Goal: Complete application form: Complete application form

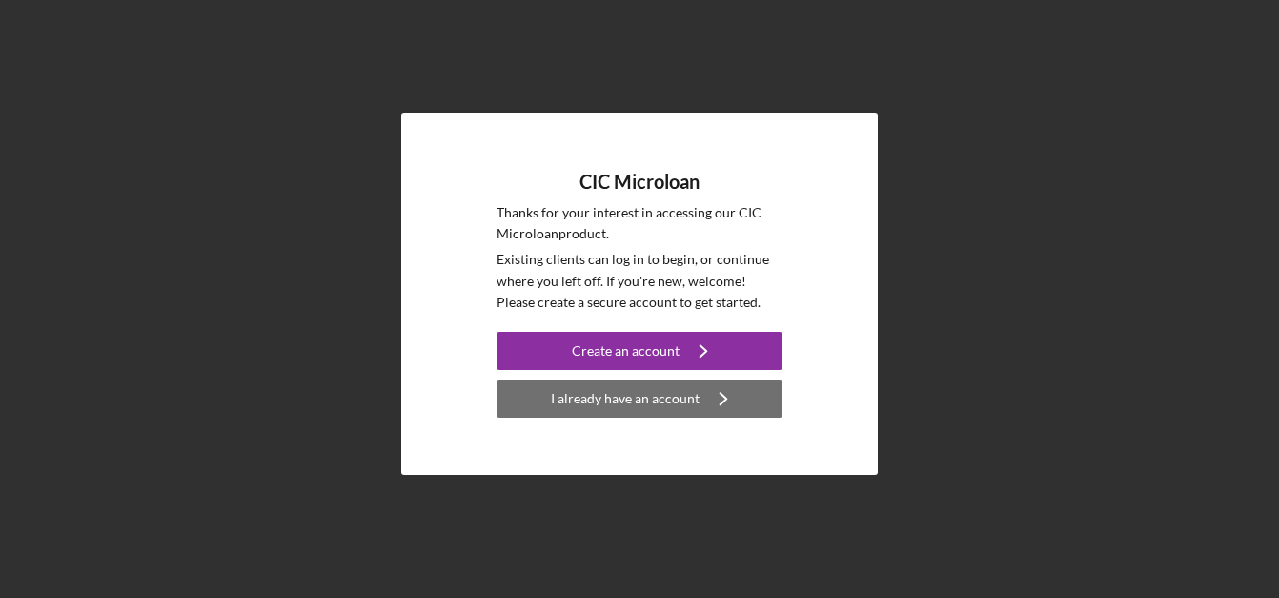
click at [624, 406] on div "I already have an account" at bounding box center [625, 398] width 149 height 38
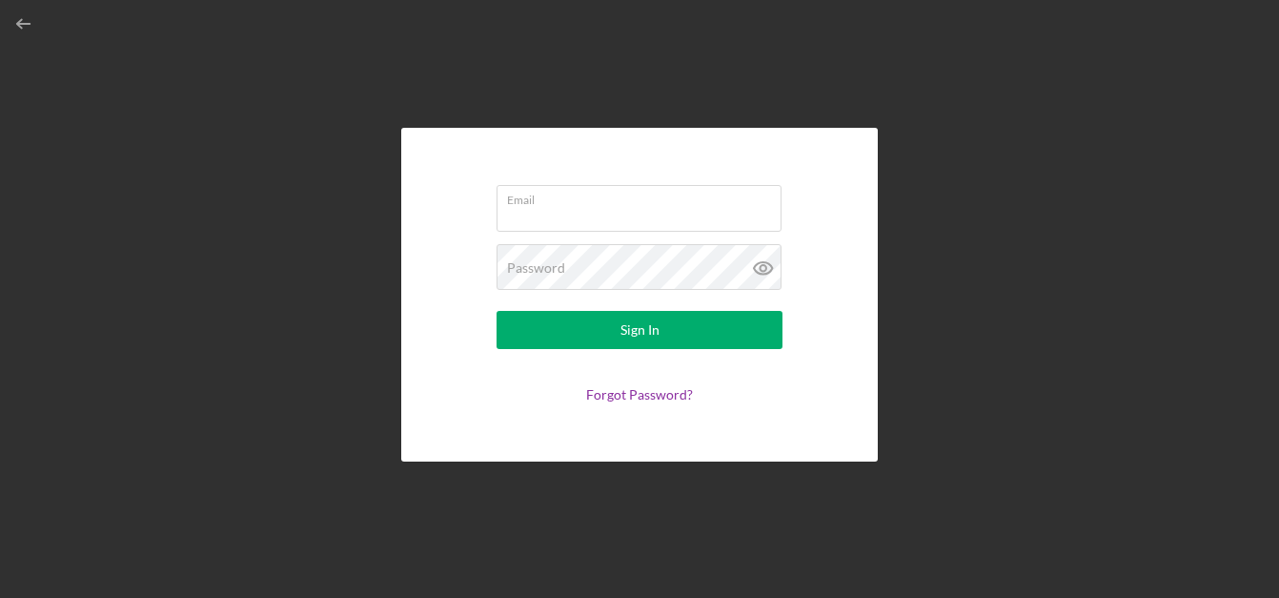
type input "[EMAIL_ADDRESS][DOMAIN_NAME]"
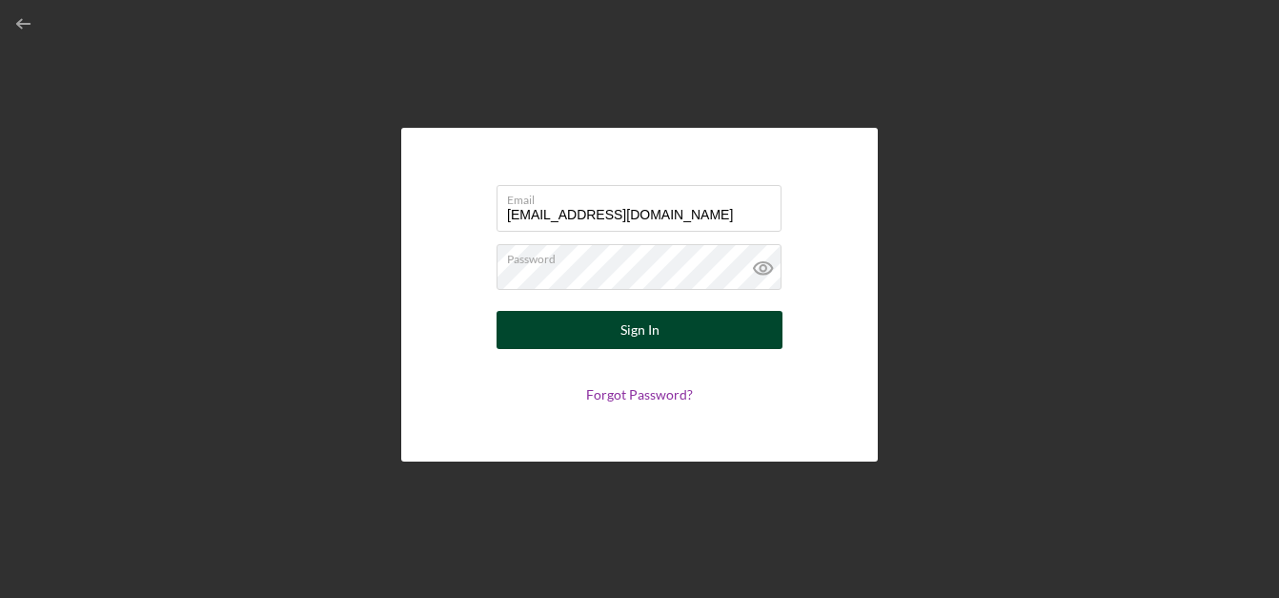
click at [635, 340] on div "Sign In" at bounding box center [640, 330] width 39 height 38
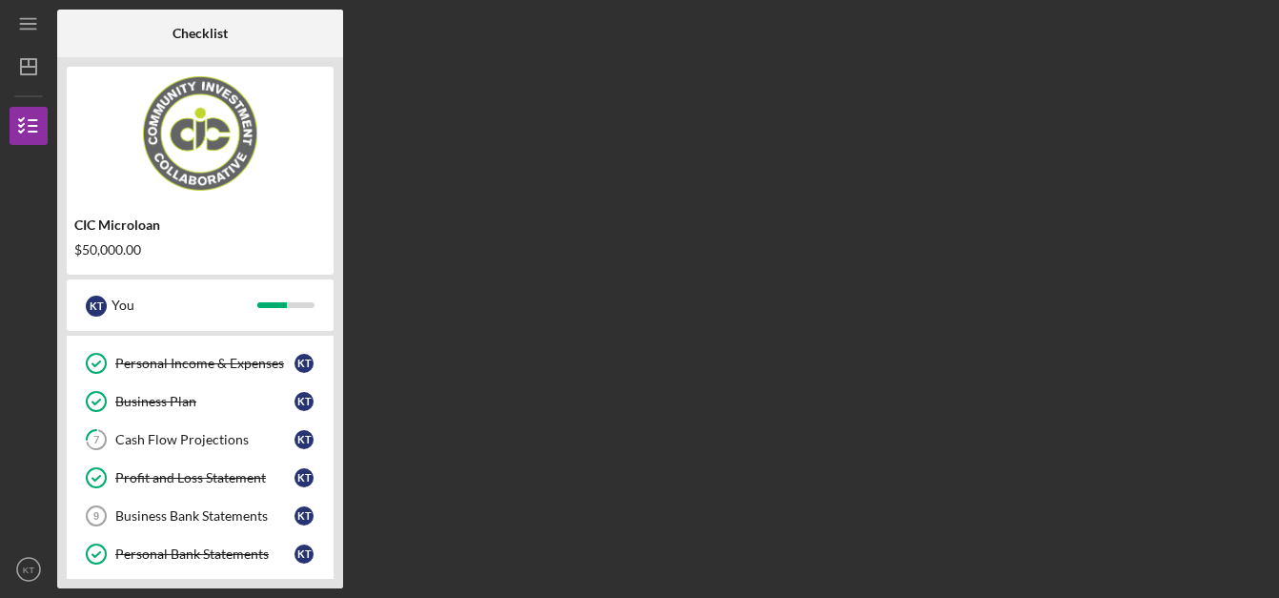
scroll to position [183, 0]
click at [254, 431] on link "7 Cash Flow Projections K T" at bounding box center [200, 439] width 248 height 38
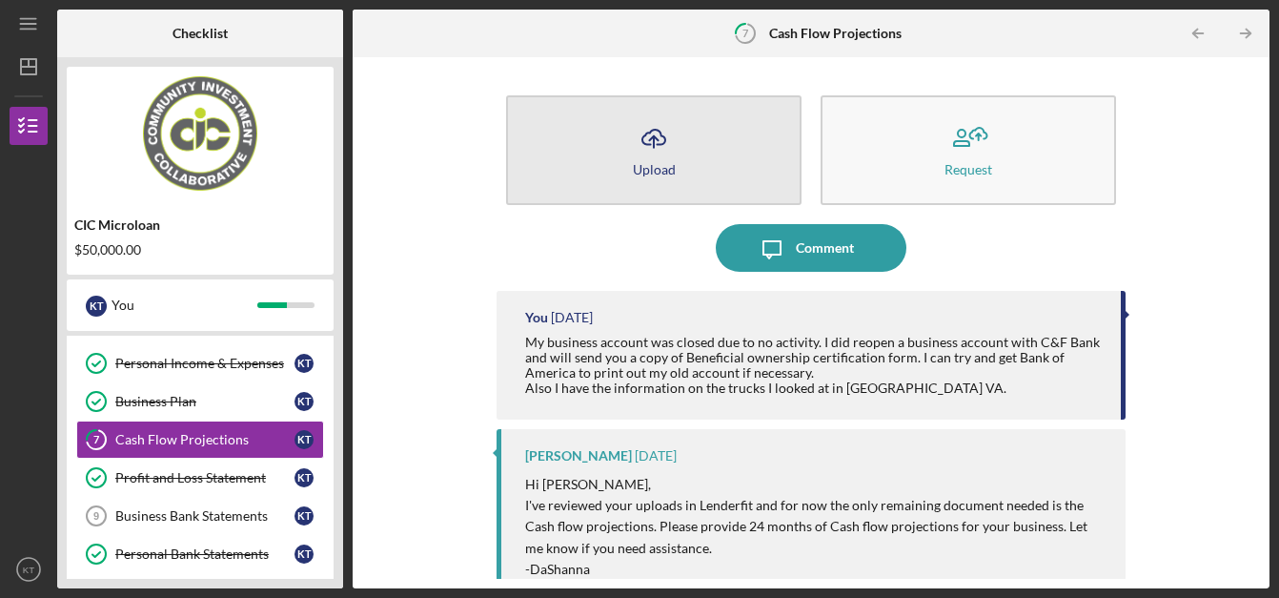
click at [640, 157] on icon "Icon/Upload" at bounding box center [654, 138] width 48 height 48
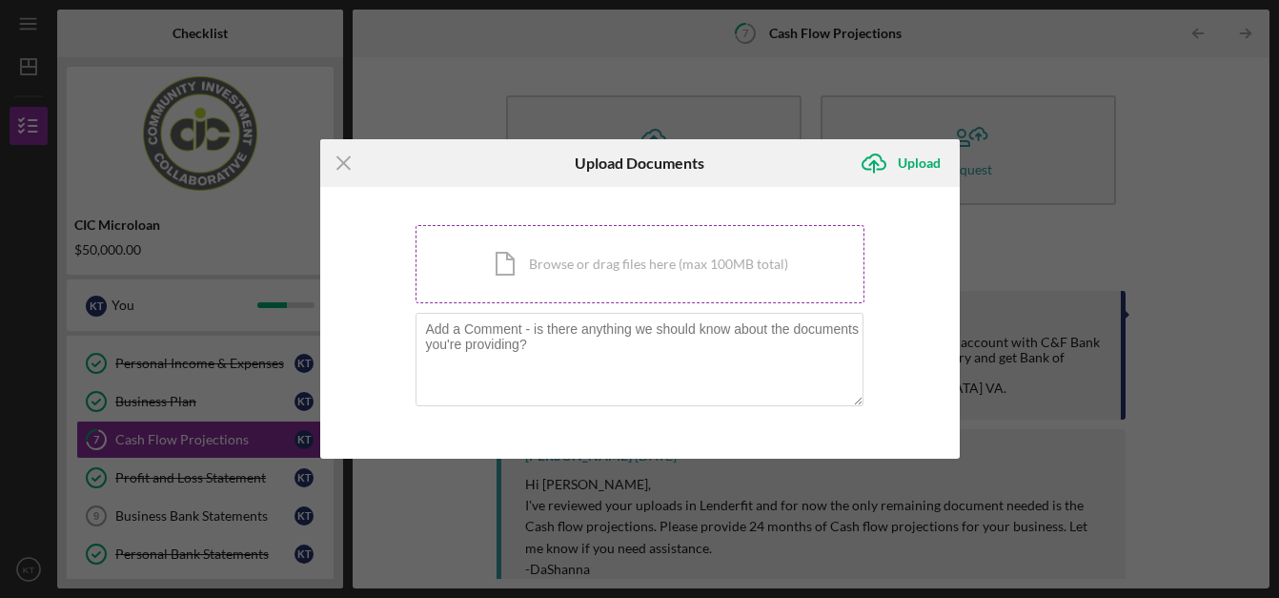
click at [662, 252] on div "Icon/Document Browse or drag files here (max 100MB total) Tap to choose files o…" at bounding box center [640, 264] width 449 height 78
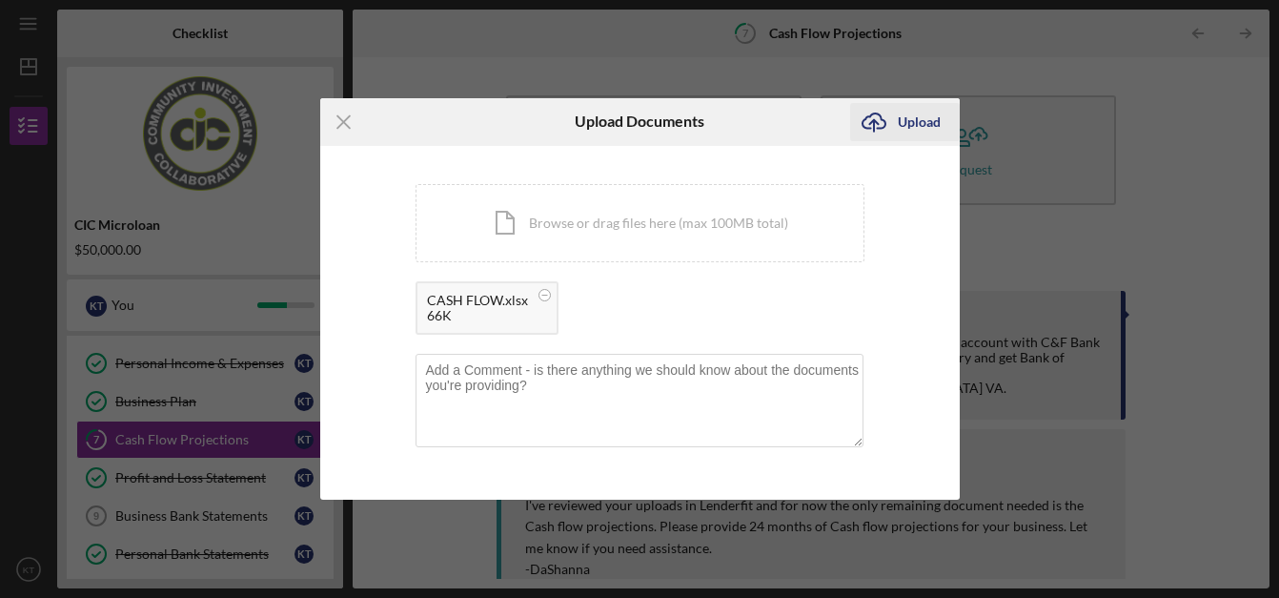
click at [925, 120] on div "Upload" at bounding box center [919, 122] width 43 height 38
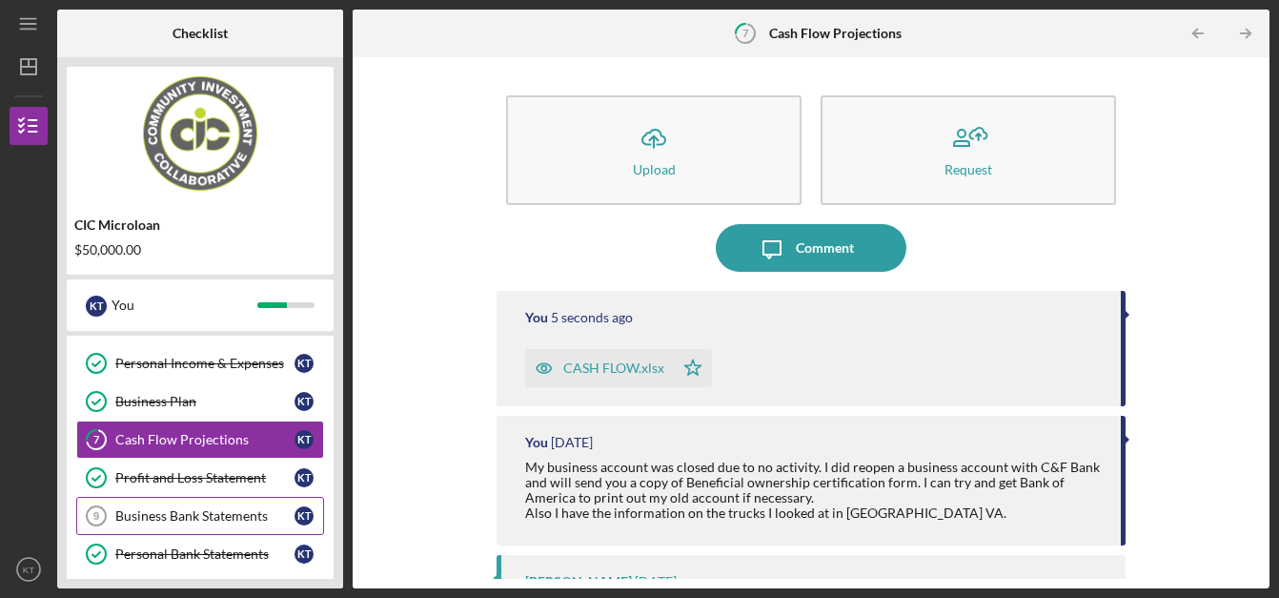
click at [219, 513] on div "Business Bank Statements" at bounding box center [204, 515] width 179 height 15
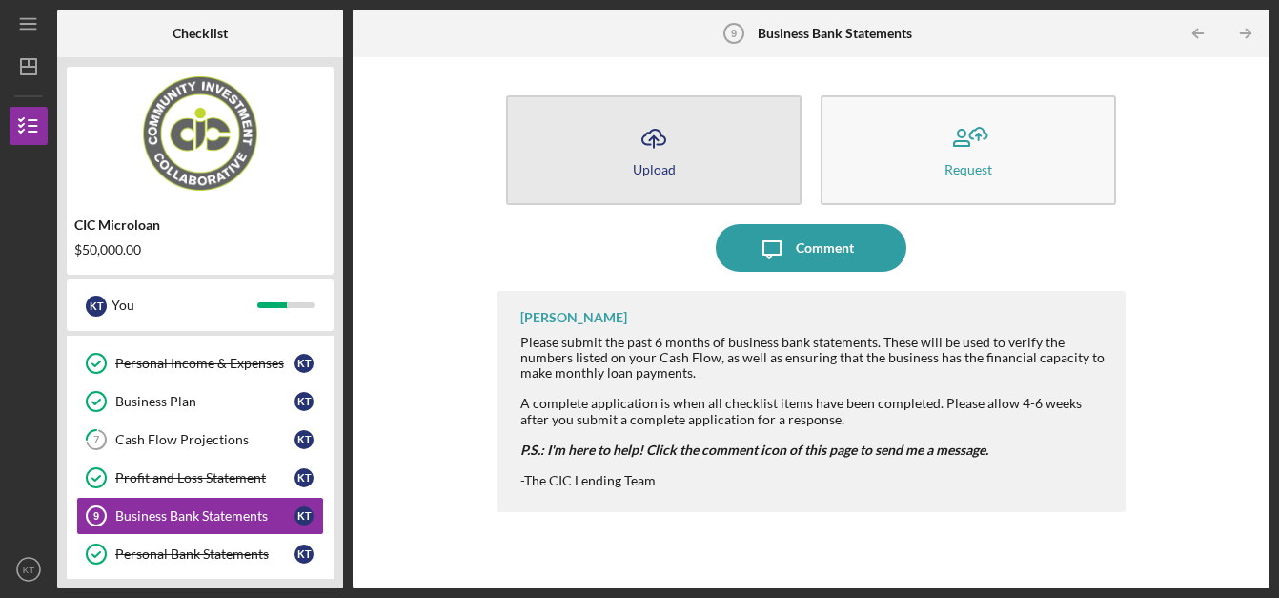
click at [681, 147] on button "Icon/Upload Upload" at bounding box center [654, 150] width 296 height 110
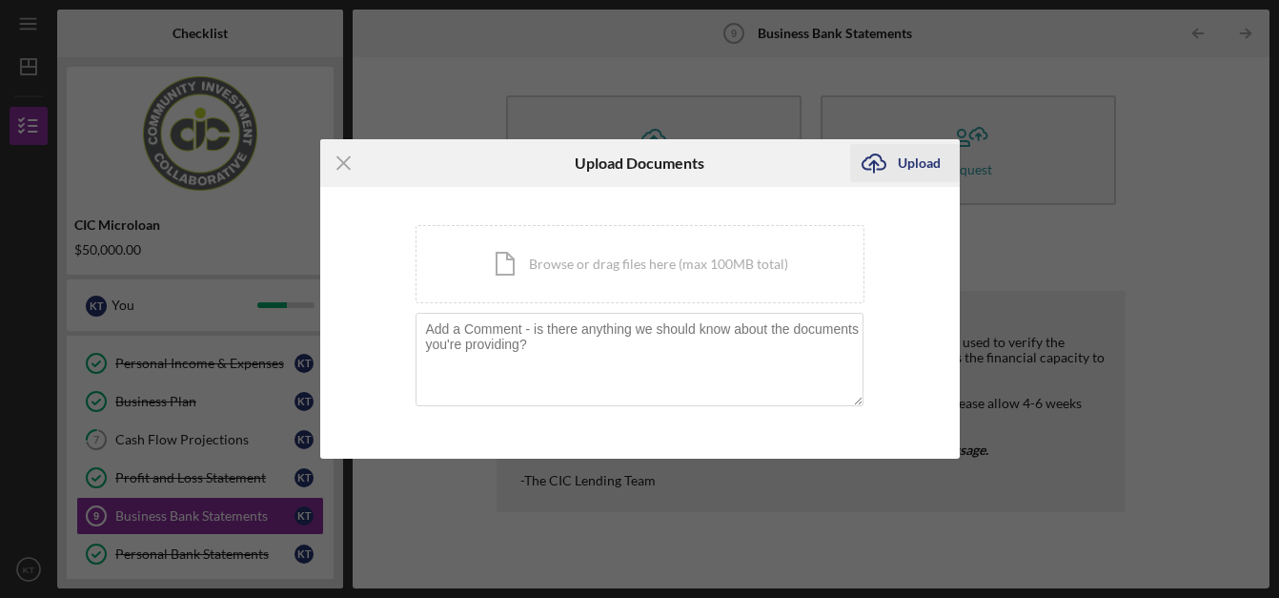
click at [922, 161] on div "Upload" at bounding box center [919, 163] width 43 height 38
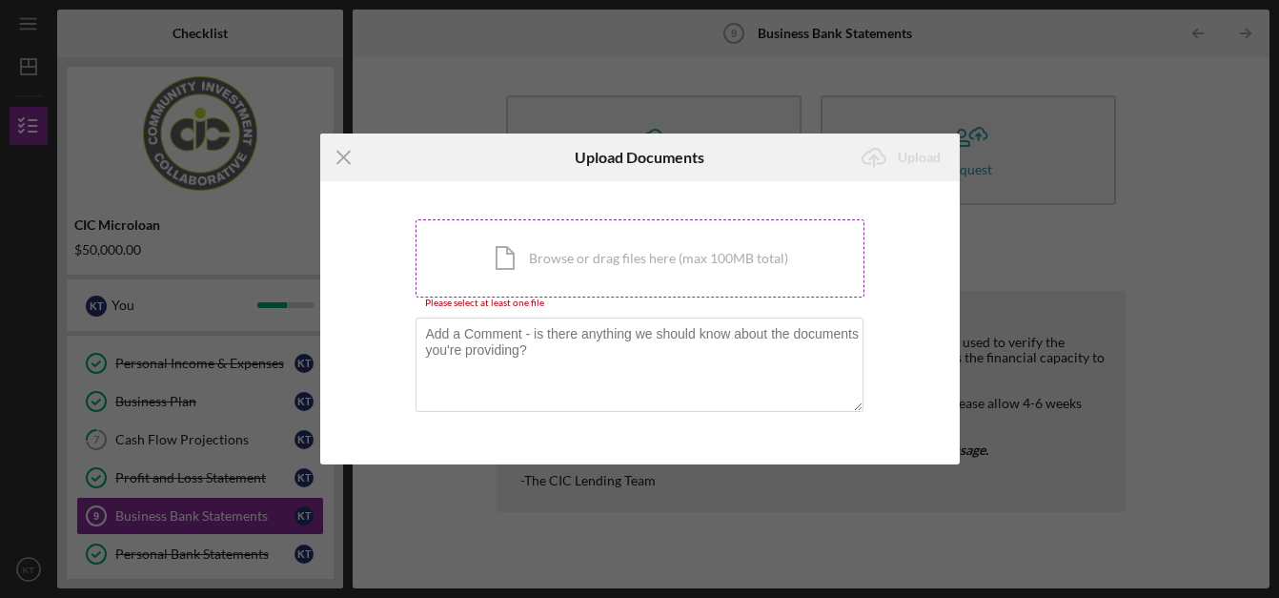
click at [556, 243] on div "Icon/Document Browse or drag files here (max 100MB total) Tap to choose files o…" at bounding box center [640, 258] width 449 height 78
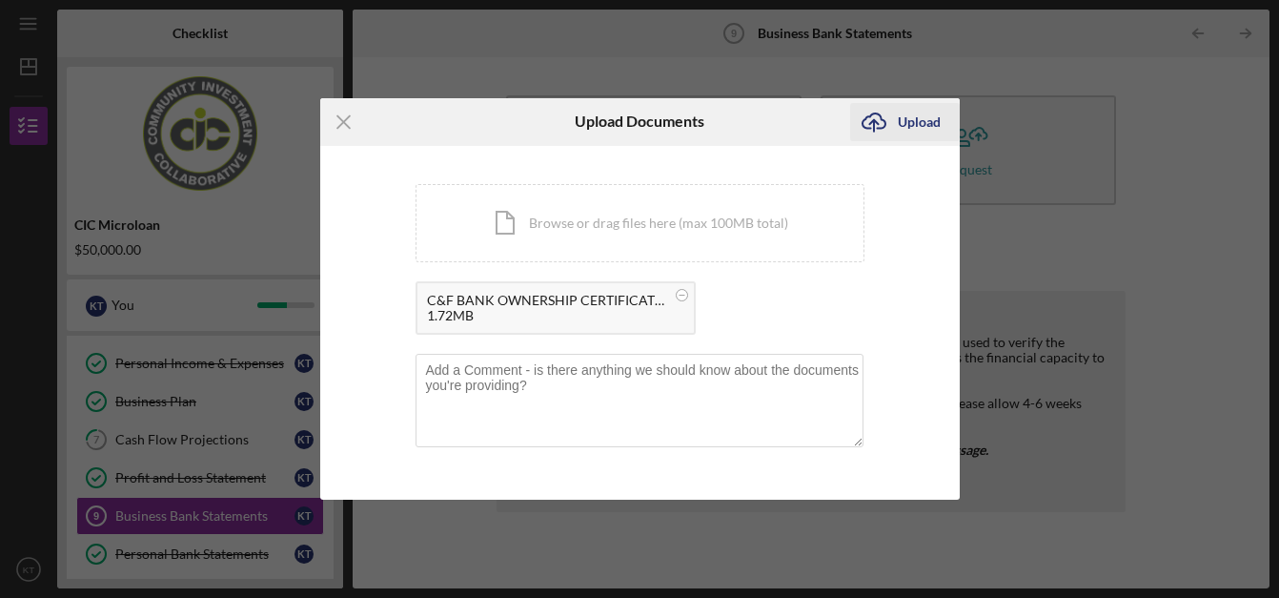
click at [923, 115] on div "Upload" at bounding box center [919, 122] width 43 height 38
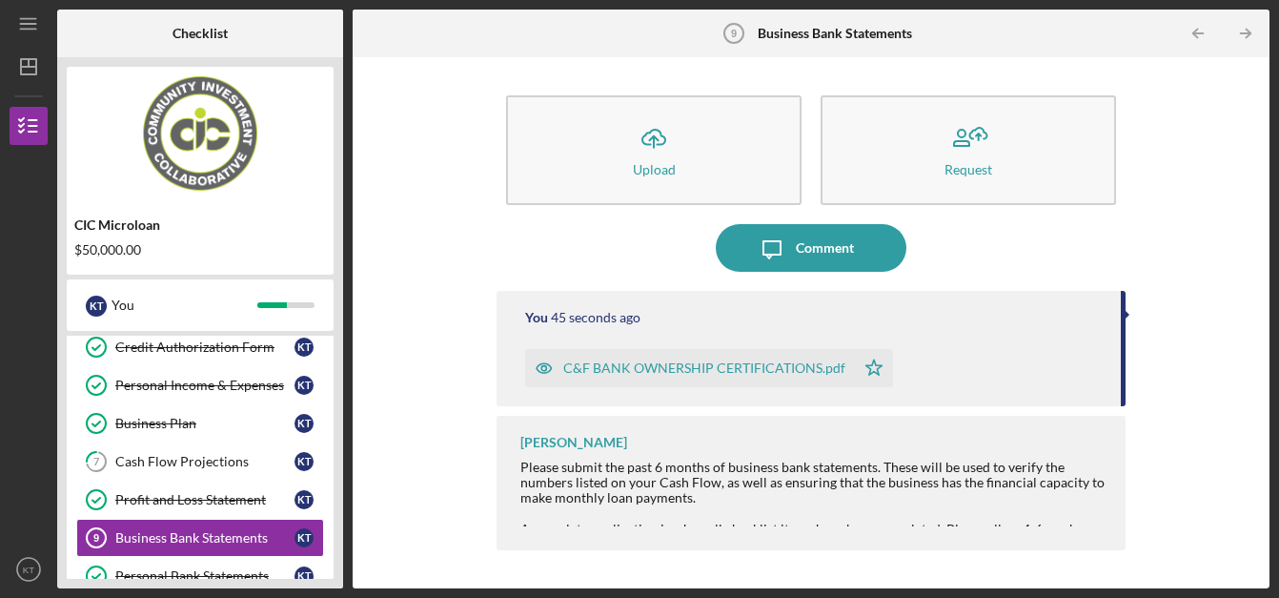
scroll to position [160, 0]
click at [218, 539] on div "Business Bank Statements" at bounding box center [204, 538] width 179 height 15
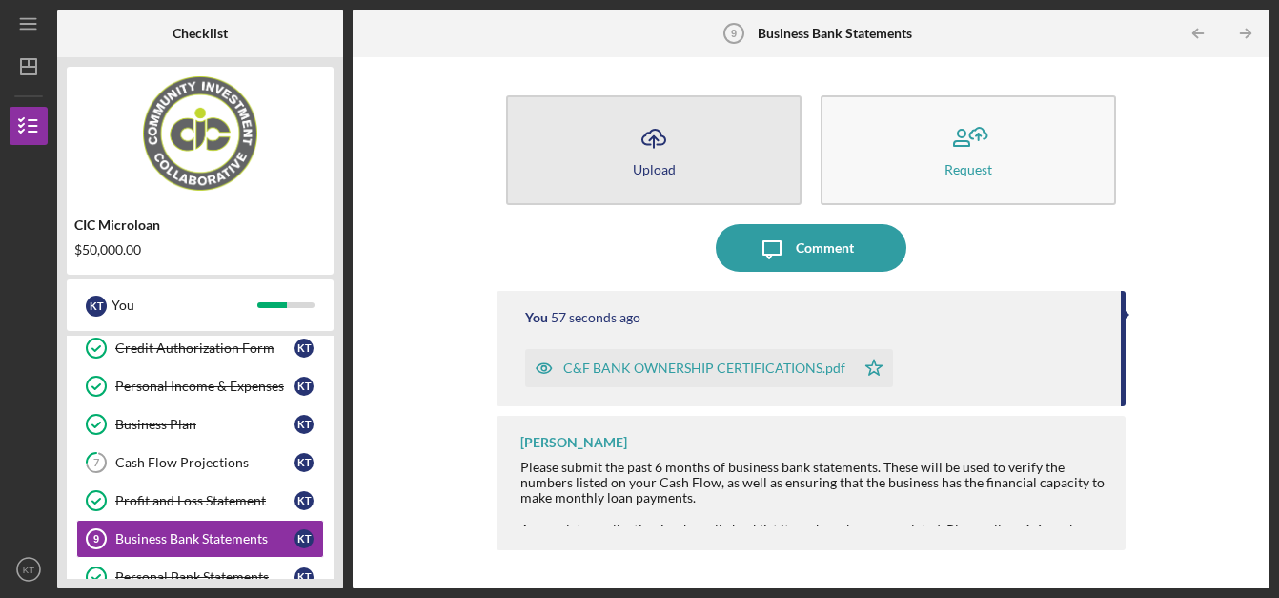
click at [652, 153] on icon "Icon/Upload" at bounding box center [654, 138] width 48 height 48
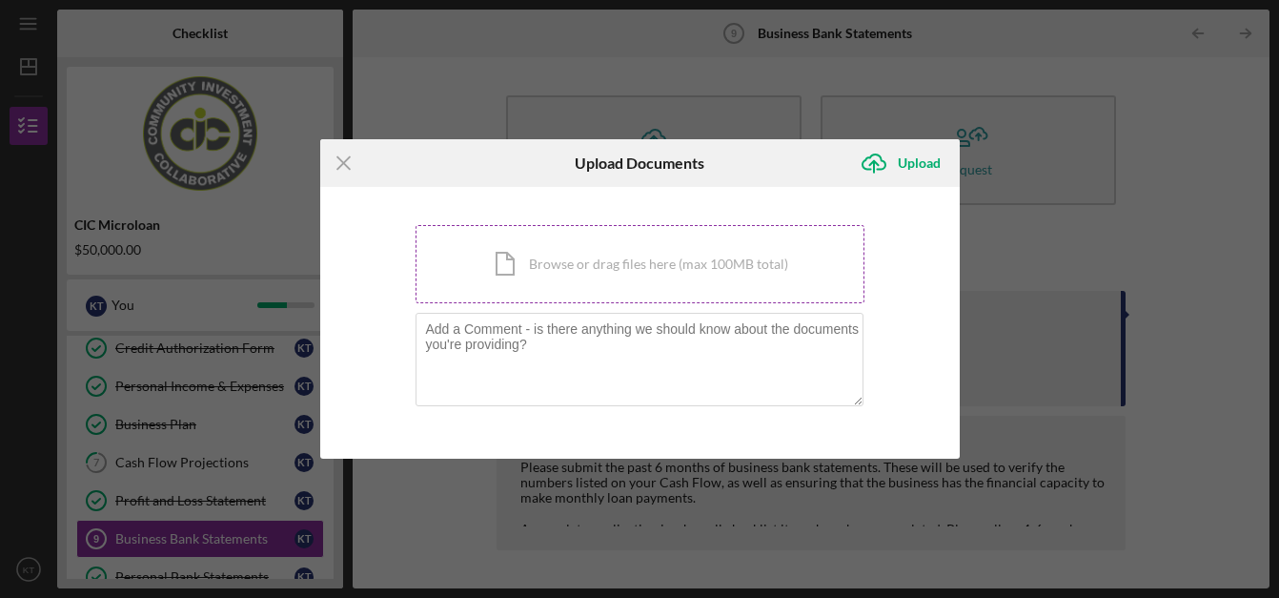
click at [641, 271] on div "Icon/Document Browse or drag files here (max 100MB total) Tap to choose files o…" at bounding box center [640, 264] width 449 height 78
click at [340, 163] on icon "Icon/Menu Close" at bounding box center [344, 163] width 48 height 48
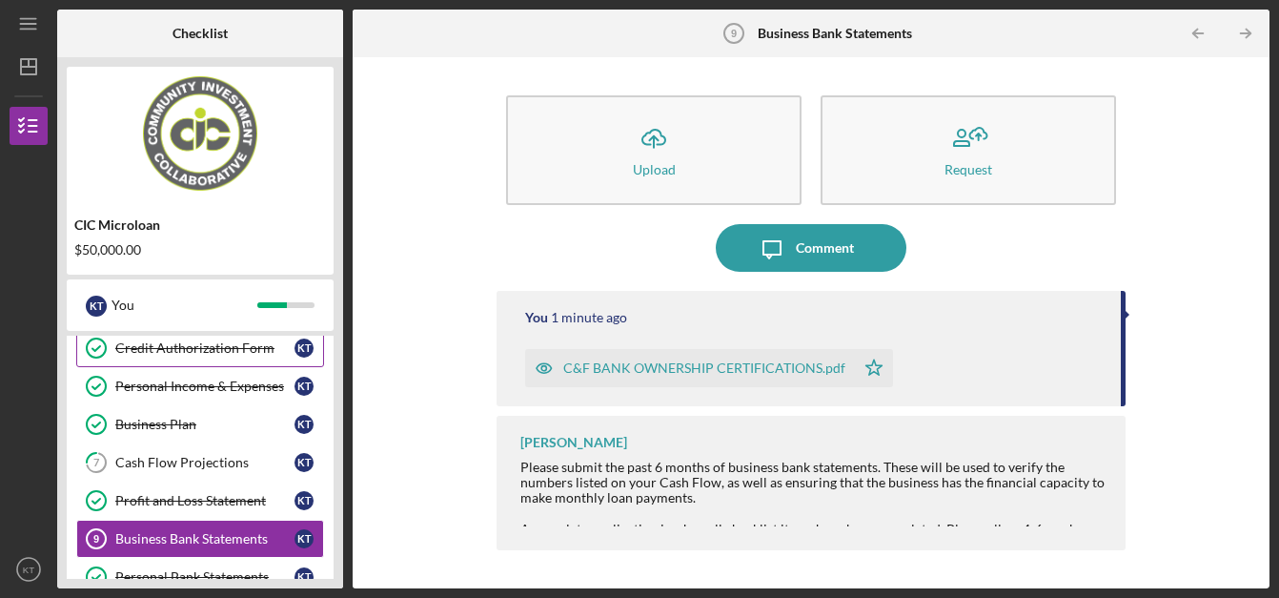
click at [237, 356] on div "Credit Authorization Form" at bounding box center [204, 347] width 179 height 15
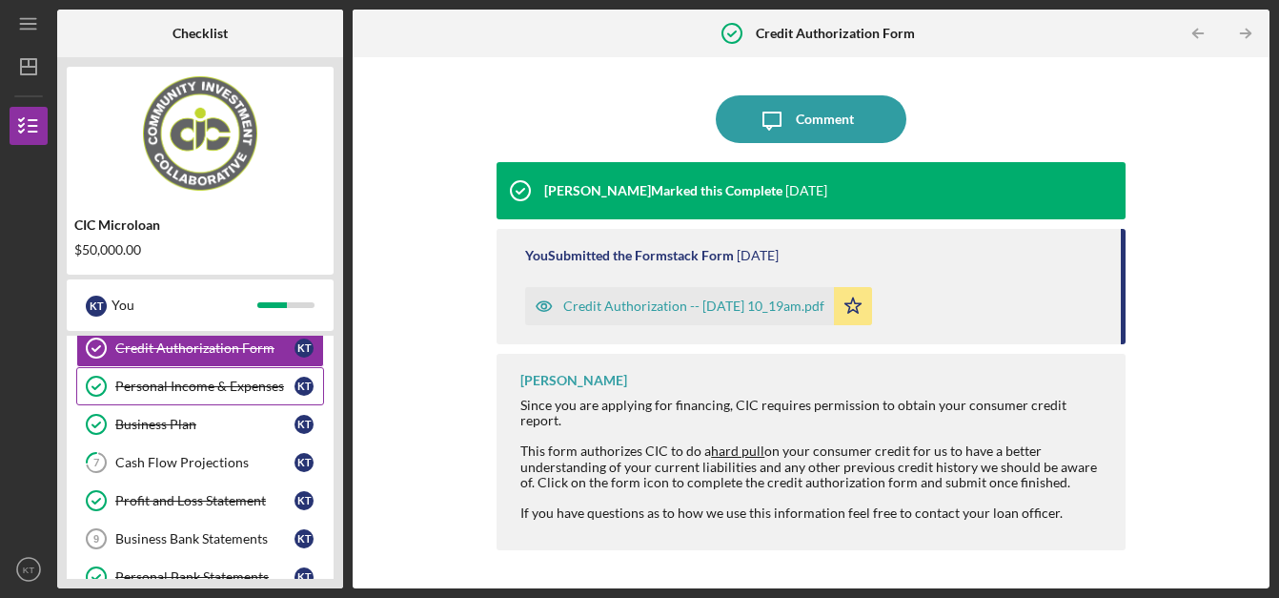
click at [237, 385] on div "Personal Income & Expenses" at bounding box center [204, 385] width 179 height 15
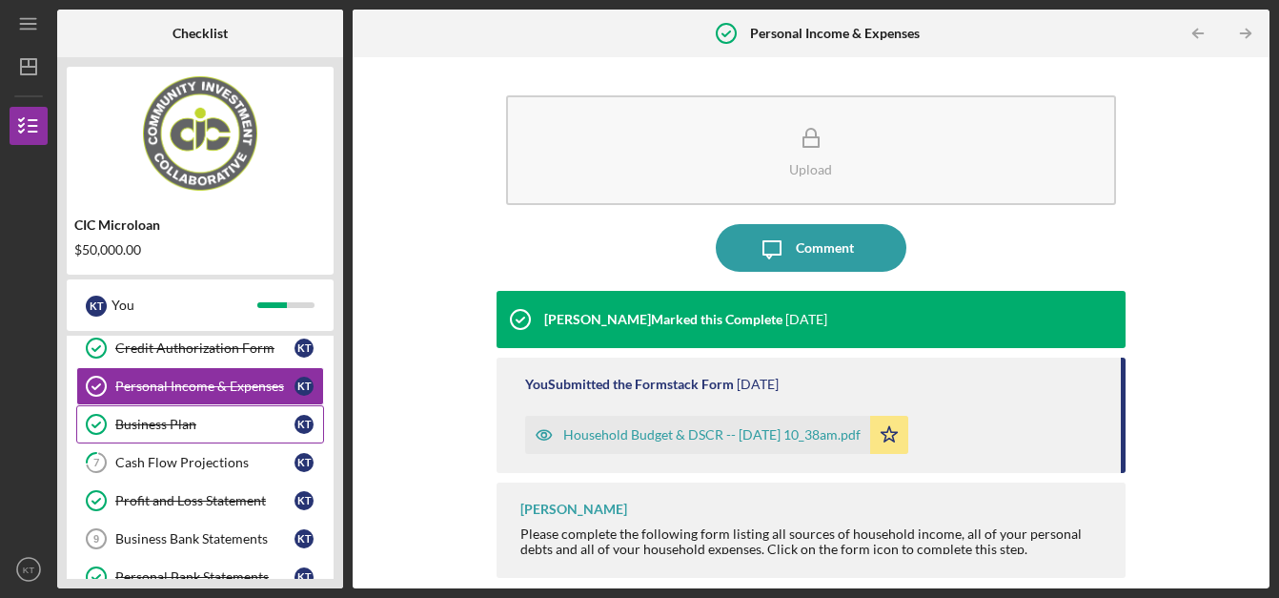
click at [217, 424] on div "Business Plan" at bounding box center [204, 424] width 179 height 15
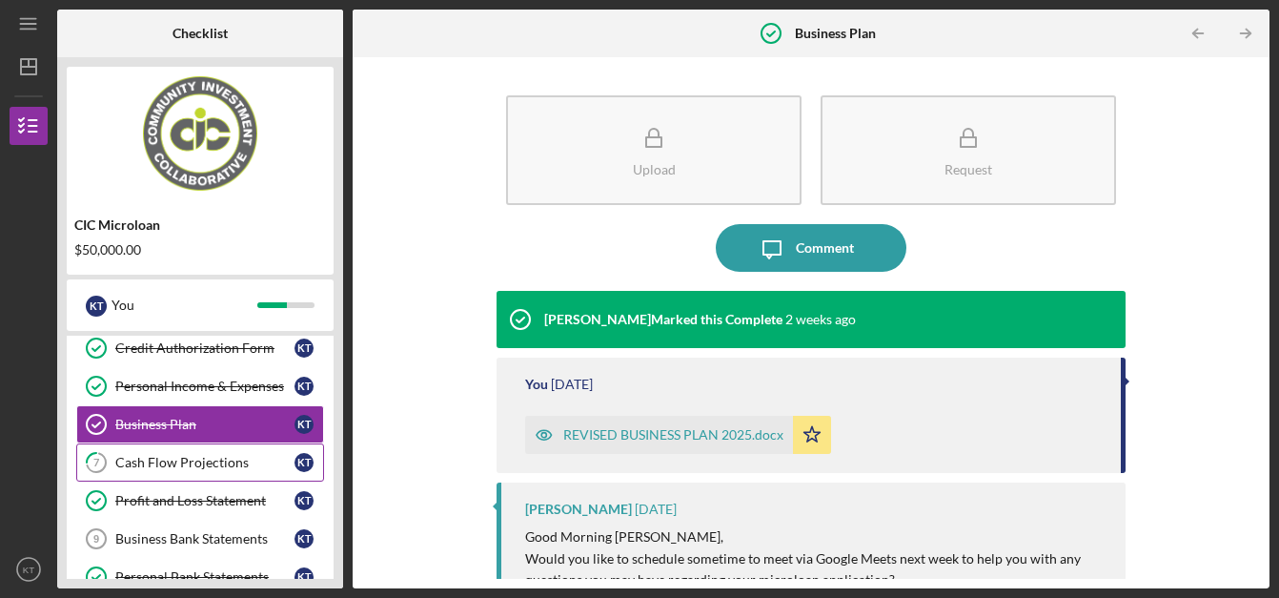
click at [226, 459] on div "Cash Flow Projections" at bounding box center [204, 462] width 179 height 15
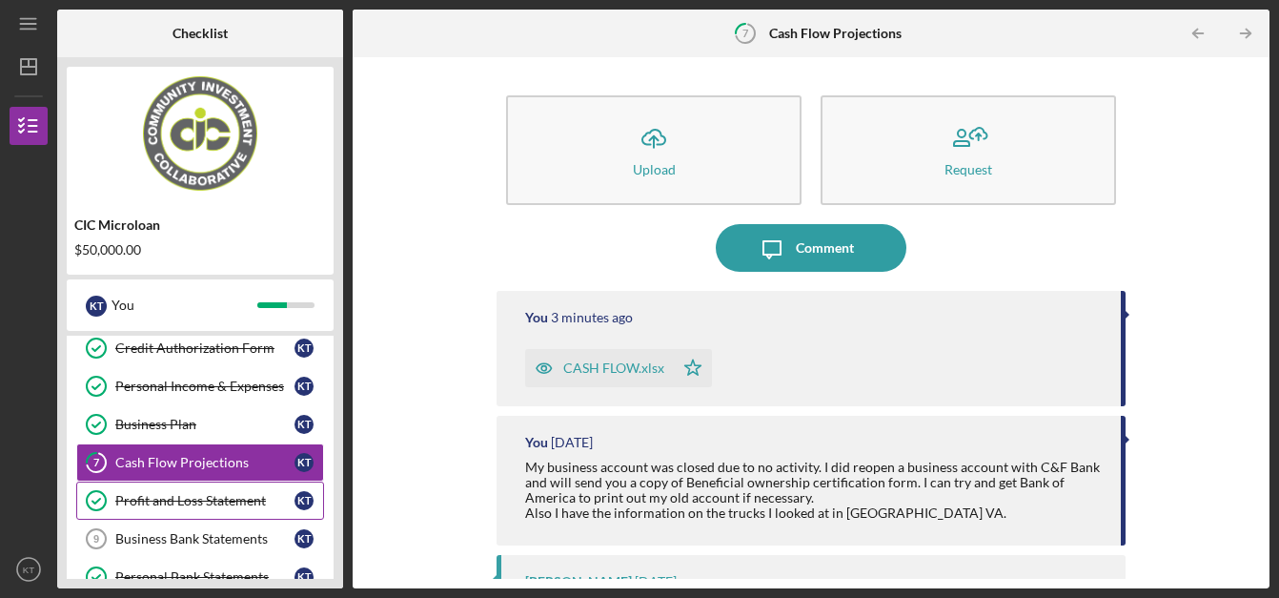
click at [227, 498] on div "Profit and Loss Statement" at bounding box center [204, 500] width 179 height 15
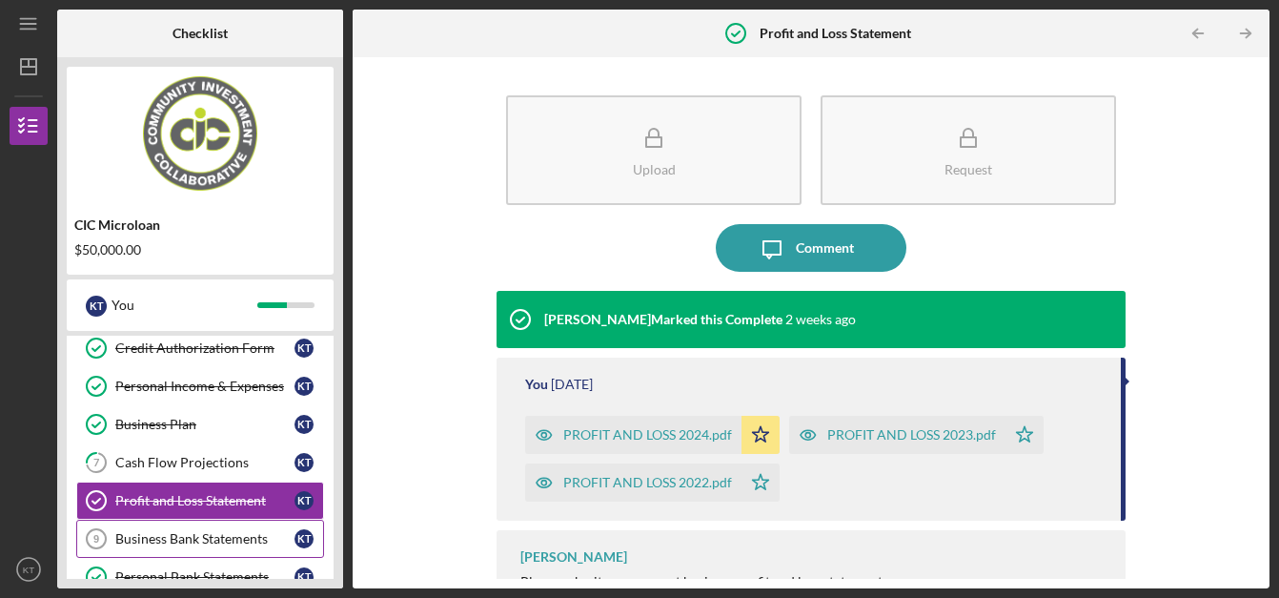
click at [230, 532] on div "Business Bank Statements" at bounding box center [204, 538] width 179 height 15
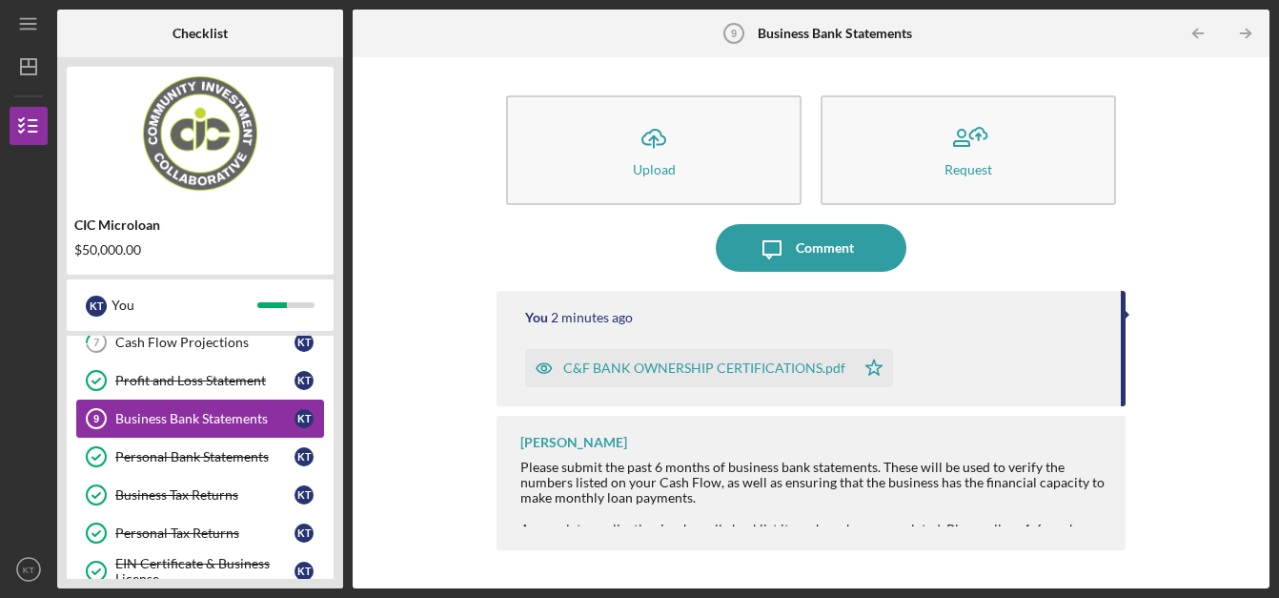
scroll to position [289, 0]
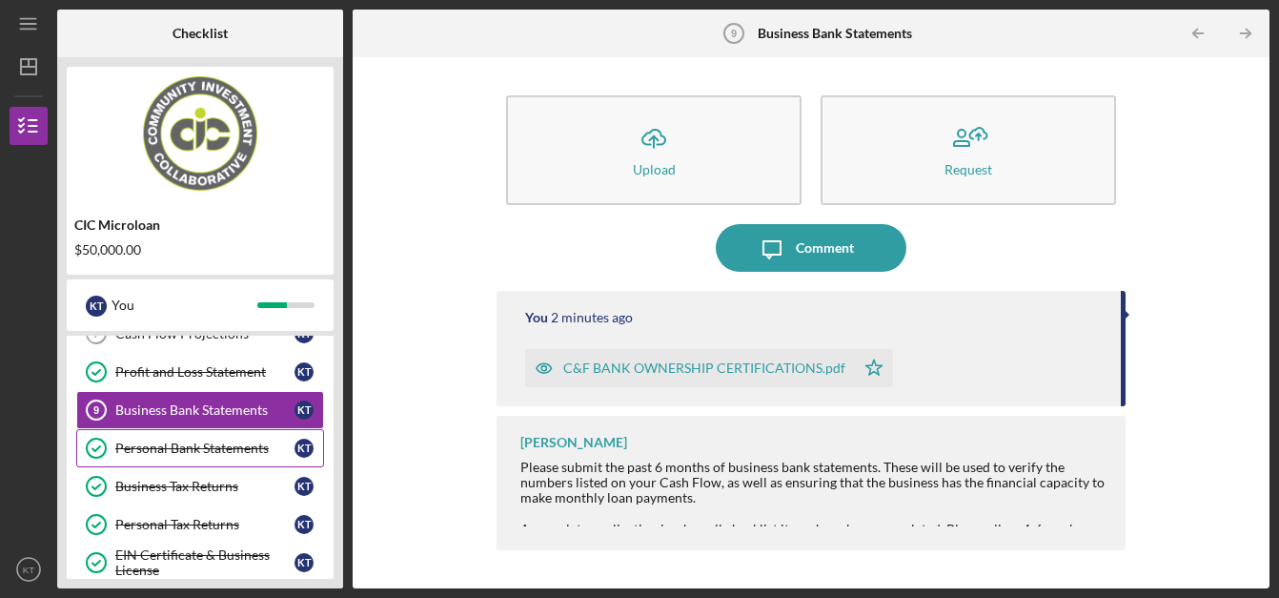
click at [207, 454] on div "Personal Bank Statements" at bounding box center [204, 447] width 179 height 15
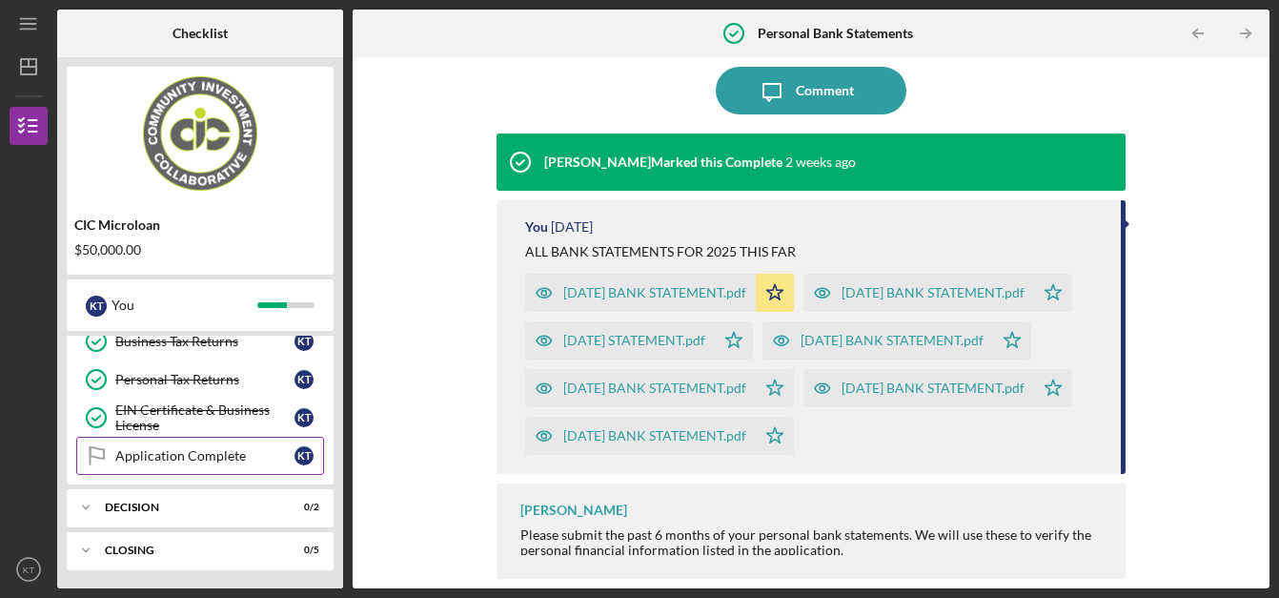
scroll to position [435, 0]
click at [193, 409] on div "EIN Certificate & Business License" at bounding box center [204, 416] width 179 height 31
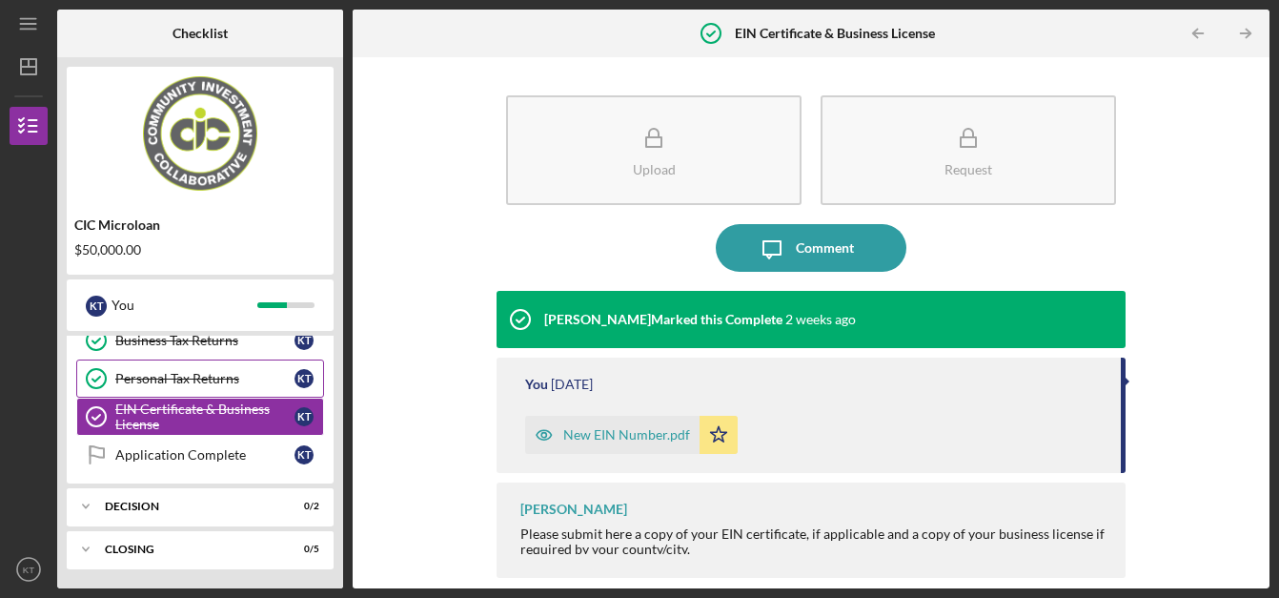
click at [177, 384] on div "Personal Tax Returns" at bounding box center [204, 378] width 179 height 15
